Goal: Transaction & Acquisition: Register for event/course

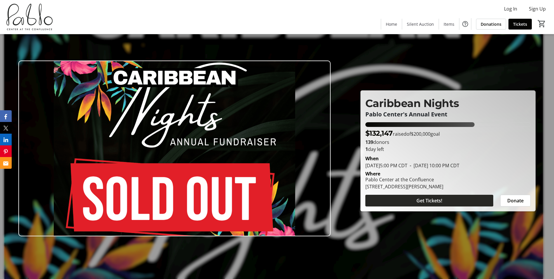
click at [428, 200] on span "Get Tickets!" at bounding box center [430, 200] width 26 height 7
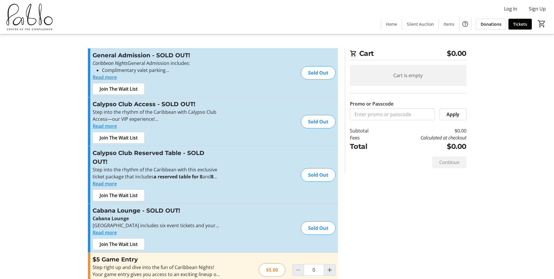
click at [48, 144] on tr-checkout-feature-upsell-ui "Cart $0.00 Cart is empty Promo or Passcode Apply Subtotal $0.00 Fees Calculated…" at bounding box center [277, 282] width 554 height 565
click at [43, 193] on tr-checkout-feature-upsell-ui "Cart $0.00 Cart is empty Promo or Passcode Apply Subtotal $0.00 Fees Calculated…" at bounding box center [277, 282] width 554 height 565
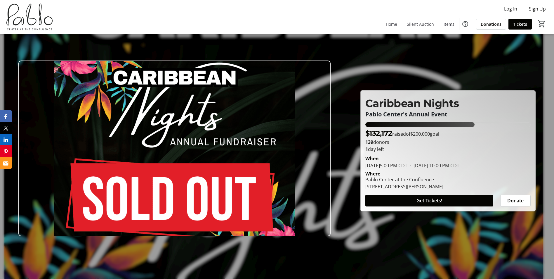
scroll to position [97, 0]
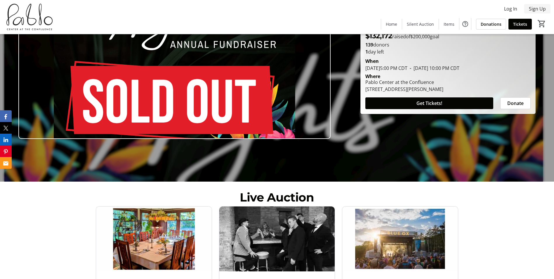
click at [537, 7] on span "Sign Up" at bounding box center [537, 8] width 17 height 7
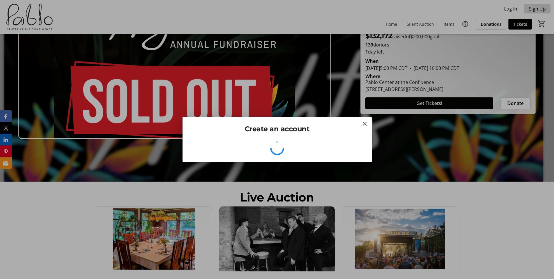
scroll to position [0, 0]
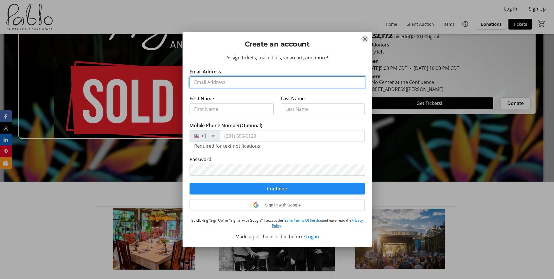
click at [235, 83] on input "Email Address" at bounding box center [278, 82] width 176 height 12
type input "carmen.a.wagner@outlook.com"
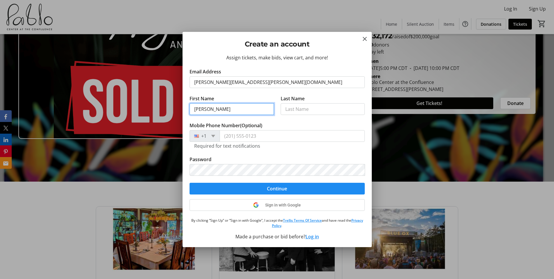
type input "Carmen"
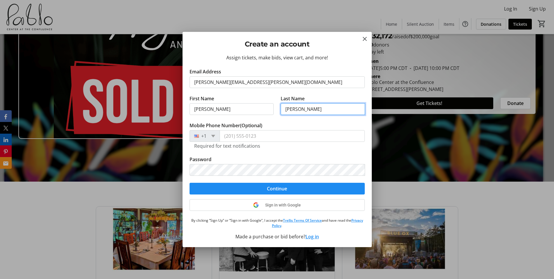
type input "Wagner"
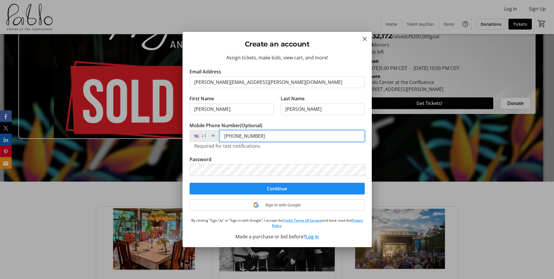
type input "(612) 296-1510"
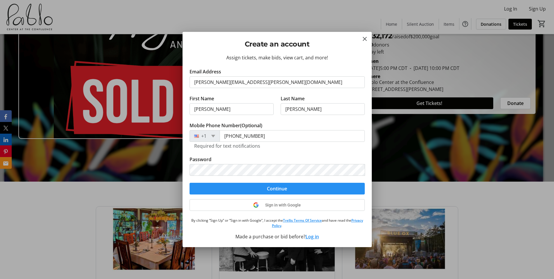
click at [288, 190] on span "submit" at bounding box center [277, 188] width 175 height 14
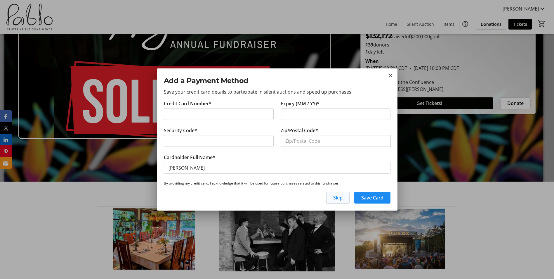
click at [338, 194] on button "Skip" at bounding box center [337, 198] width 23 height 12
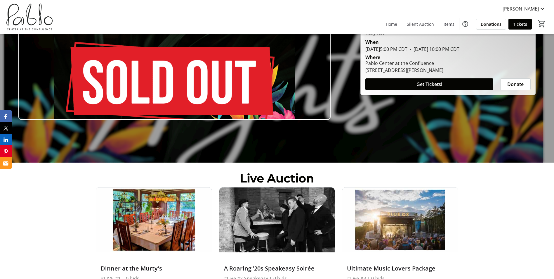
scroll to position [19, 0]
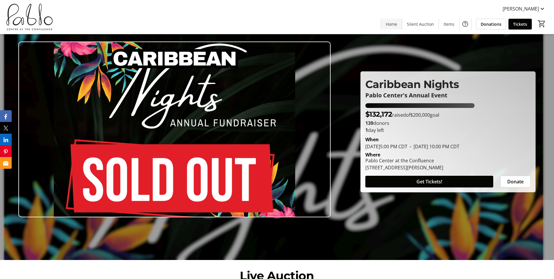
click at [395, 24] on span "Home" at bounding box center [391, 24] width 11 height 6
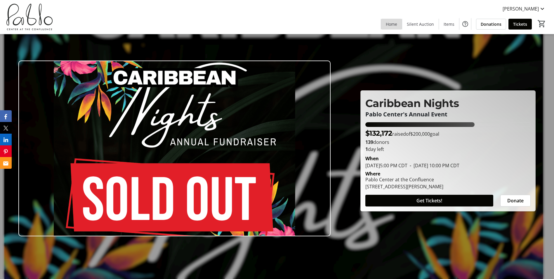
click at [393, 25] on span "Home" at bounding box center [391, 24] width 11 height 6
click at [527, 7] on span "Carmen Wagner" at bounding box center [521, 8] width 36 height 7
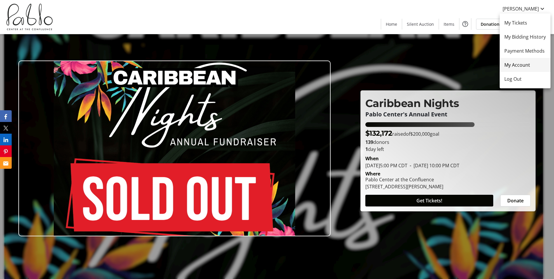
click at [515, 65] on span "My Account" at bounding box center [526, 64] width 42 height 7
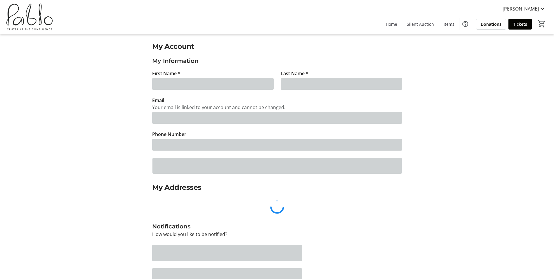
type input "Carmen"
type input "Wagner"
type input "carmen.a.wagner@outlook.com"
type input "(612) 296-1510"
